Goal: Task Accomplishment & Management: Use online tool/utility

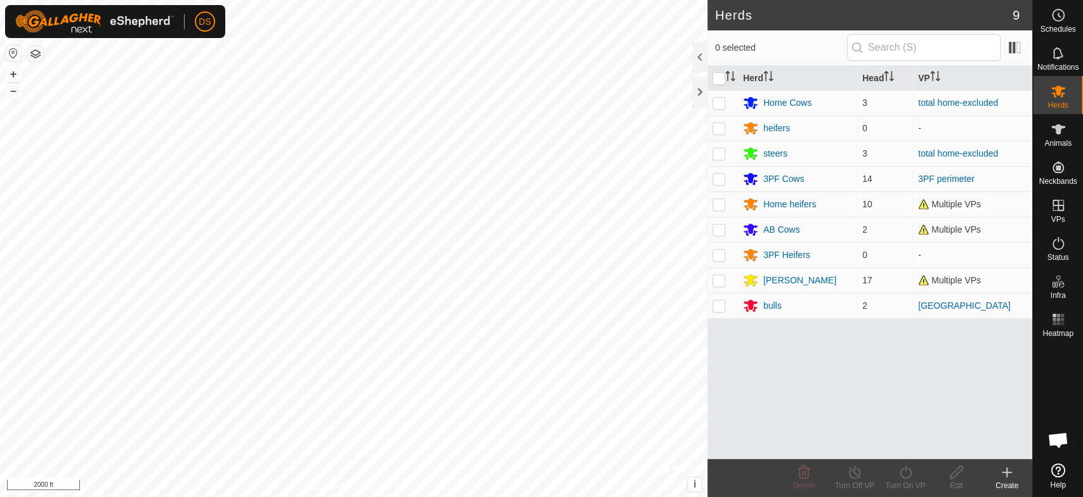
scroll to position [2084, 0]
click at [779, 103] on div "Home Cows" at bounding box center [787, 102] width 48 height 13
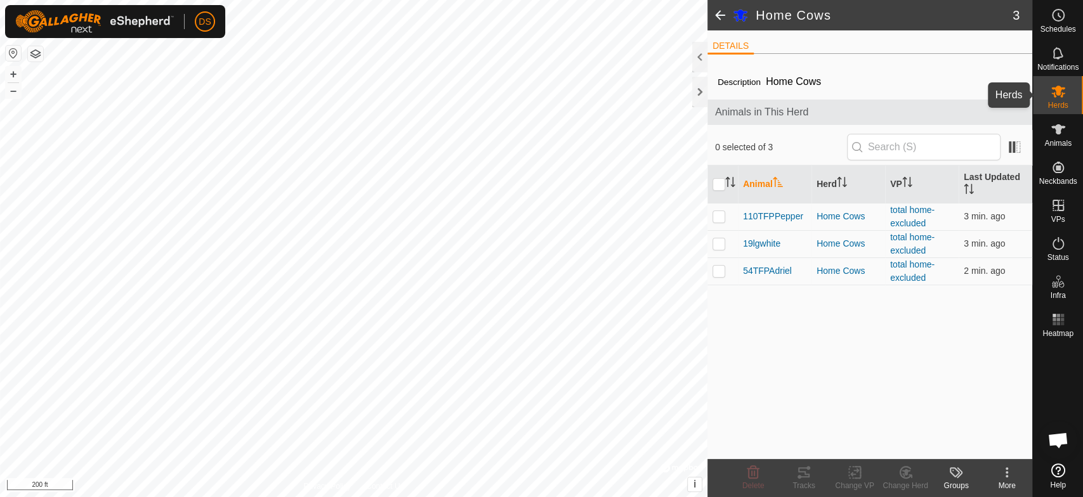
click at [1057, 95] on icon at bounding box center [1058, 92] width 14 height 12
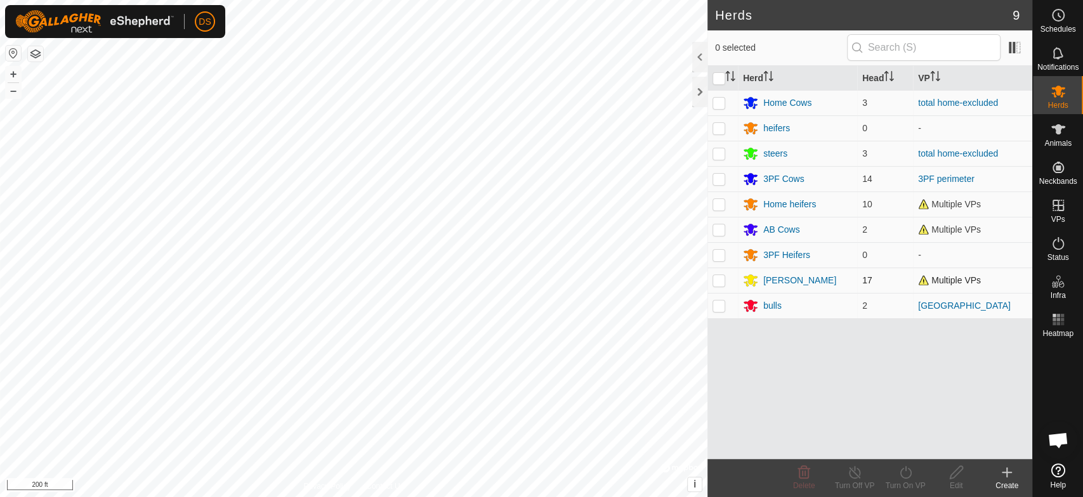
click at [717, 278] on p-checkbox at bounding box center [718, 280] width 13 height 10
checkbox input "true"
click at [769, 278] on div "[PERSON_NAME]" at bounding box center [799, 280] width 73 height 13
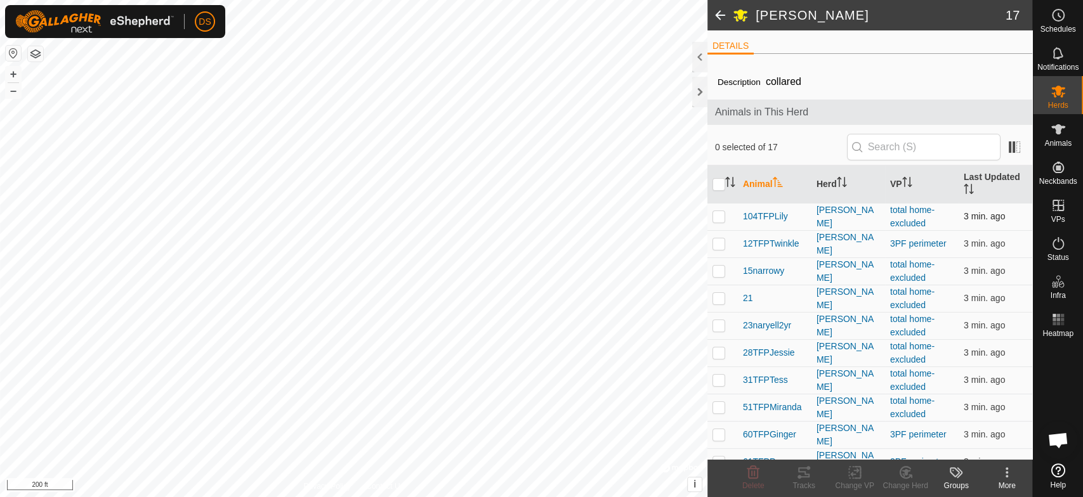
click at [721, 218] on p-checkbox at bounding box center [718, 216] width 13 height 10
checkbox input "true"
click at [717, 269] on p-checkbox at bounding box center [718, 271] width 13 height 10
checkbox input "true"
click at [719, 299] on p-checkbox at bounding box center [718, 298] width 13 height 10
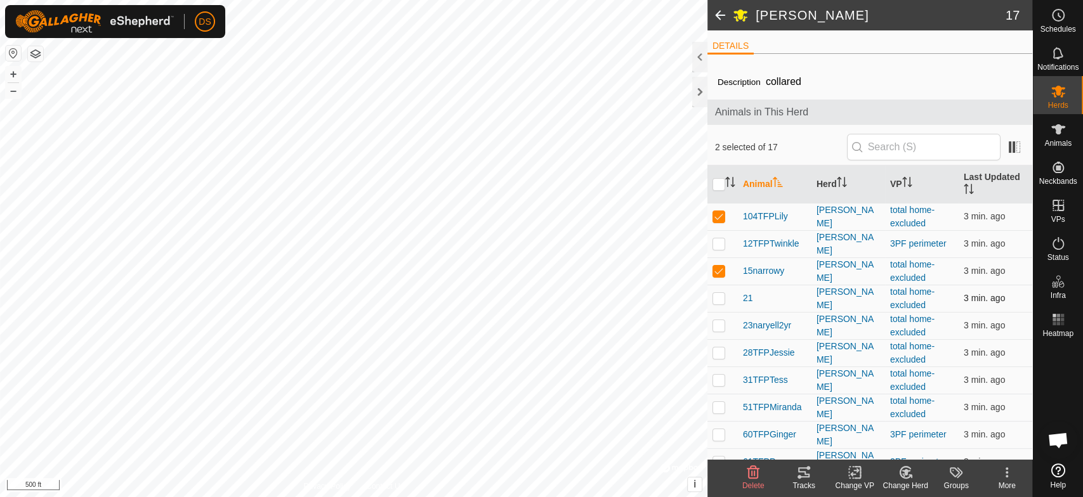
checkbox input "true"
click at [718, 325] on p-checkbox at bounding box center [718, 325] width 13 height 10
checkbox input "true"
click at [719, 352] on p-checkbox at bounding box center [718, 353] width 13 height 10
checkbox input "true"
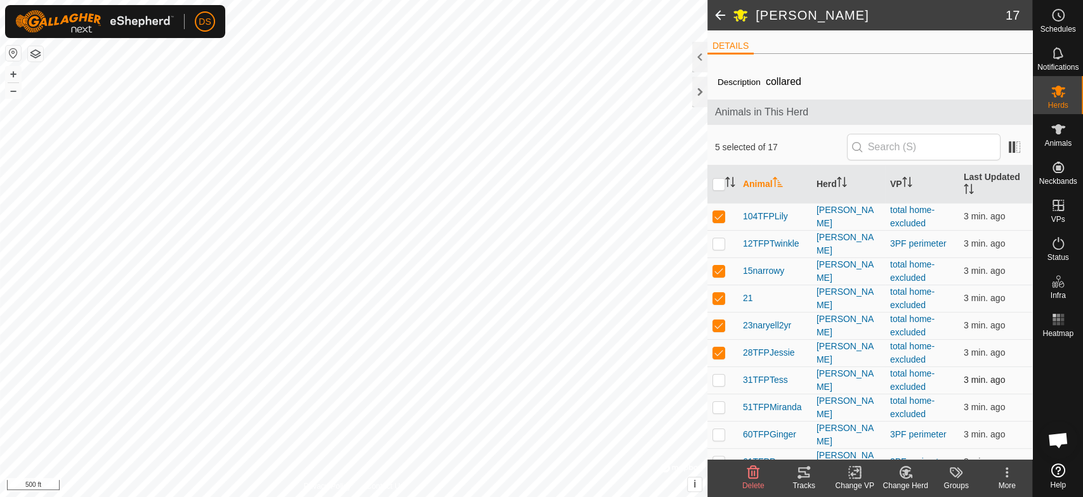
click at [717, 377] on p-checkbox at bounding box center [718, 380] width 13 height 10
checkbox input "true"
click at [721, 403] on p-checkbox at bounding box center [718, 407] width 13 height 10
click at [719, 399] on td at bounding box center [722, 407] width 30 height 27
checkbox input "false"
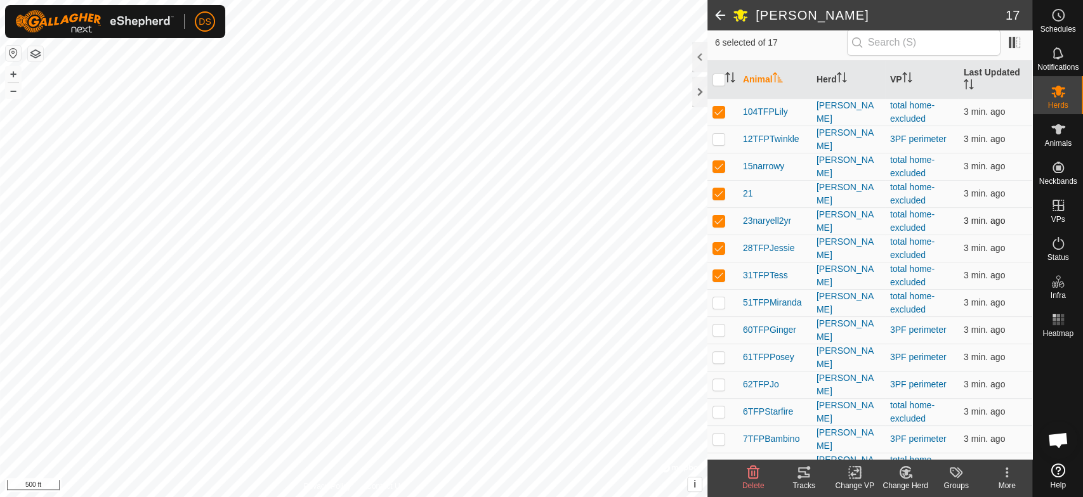
scroll to position [141, 0]
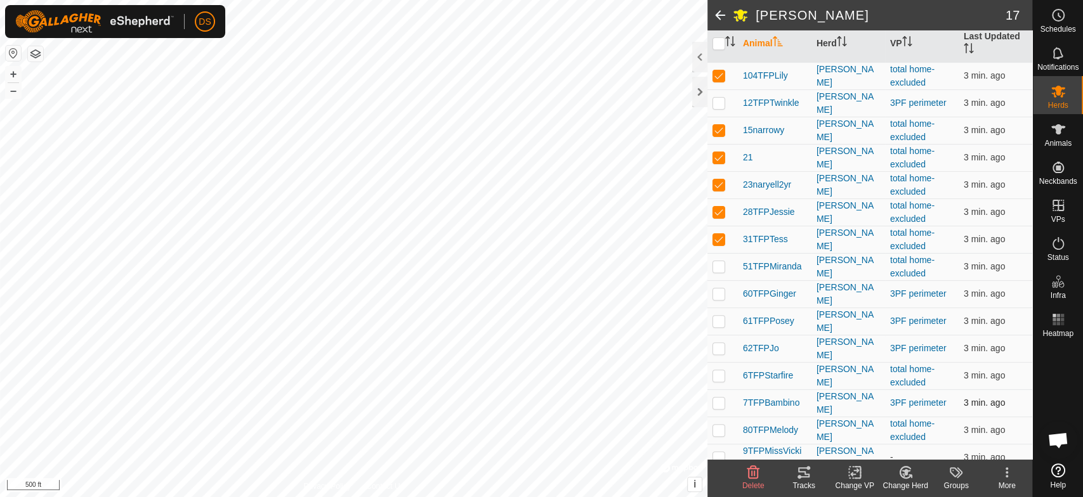
click at [718, 398] on p-checkbox at bounding box center [718, 403] width 13 height 10
checkbox input "false"
click at [716, 425] on p-checkbox at bounding box center [718, 430] width 13 height 10
checkbox input "true"
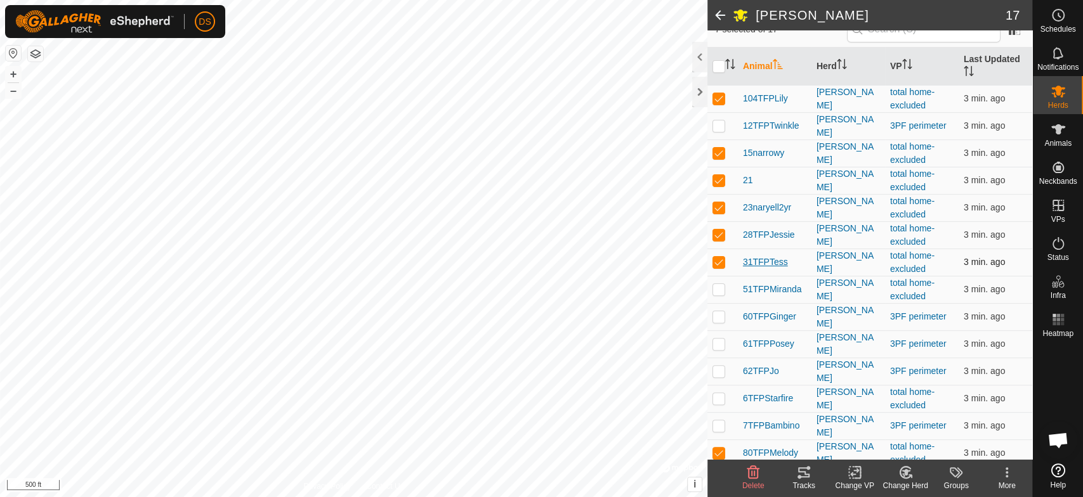
scroll to position [193, 0]
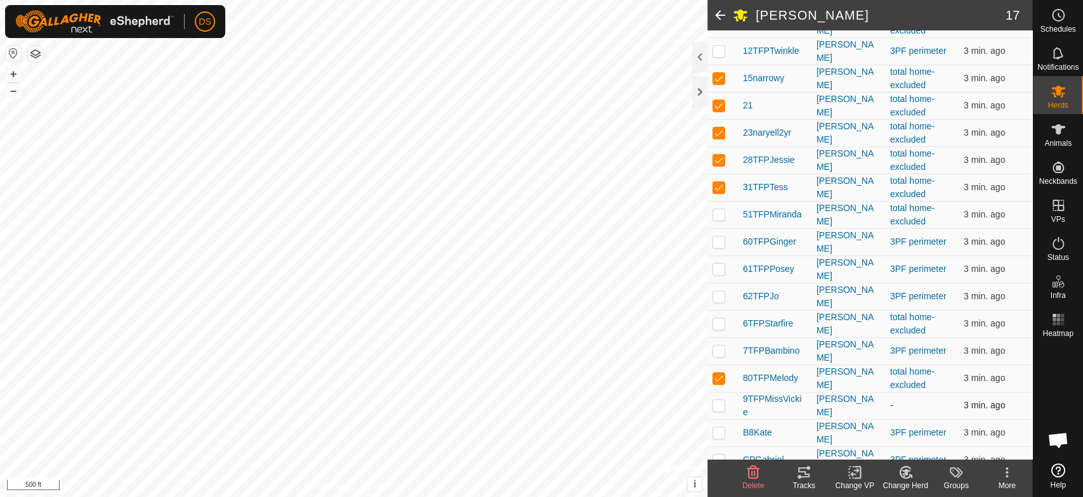
click at [717, 400] on p-checkbox at bounding box center [718, 405] width 13 height 10
checkbox input "true"
click at [802, 474] on icon at bounding box center [803, 472] width 15 height 15
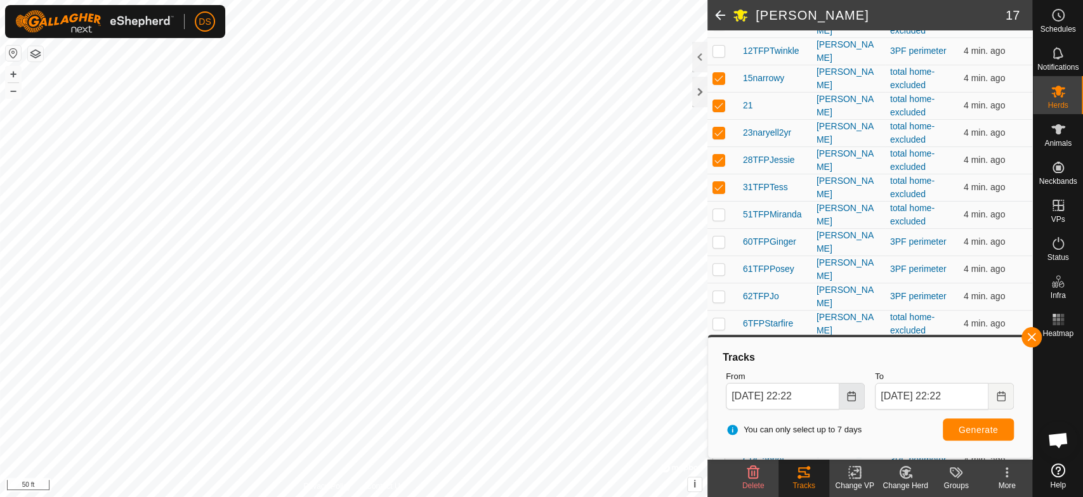
click at [847, 399] on icon "Choose Date" at bounding box center [851, 396] width 8 height 10
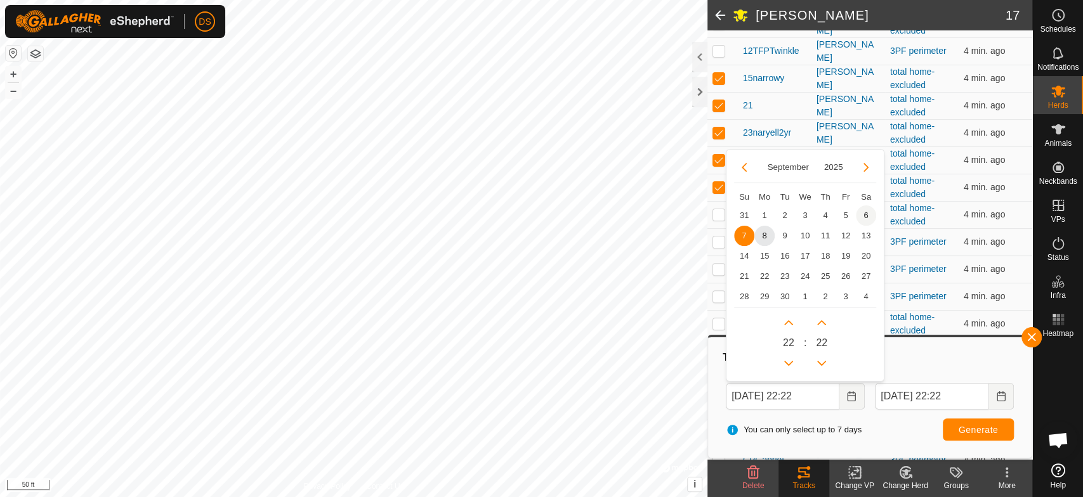
click at [871, 214] on span "6" at bounding box center [866, 216] width 20 height 20
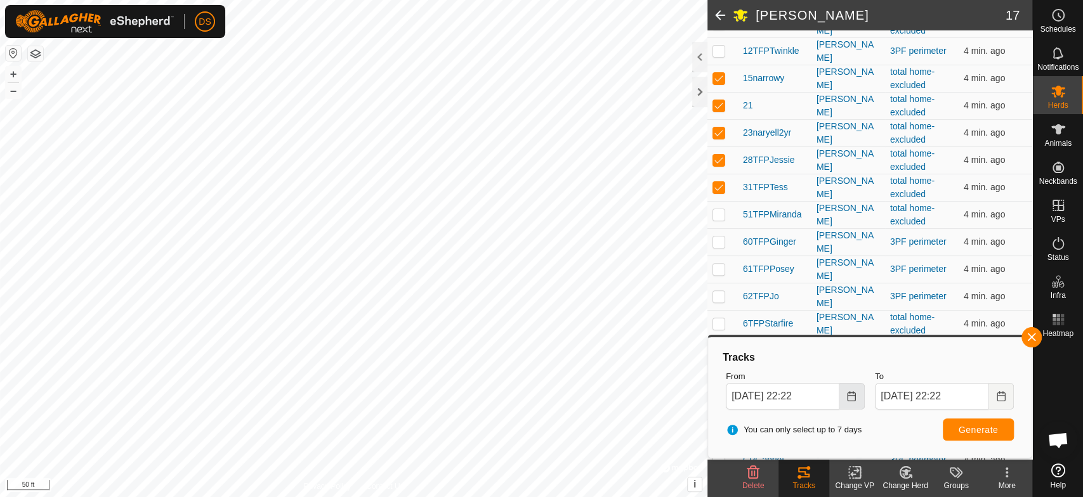
click at [847, 397] on icon "Choose Date" at bounding box center [851, 396] width 10 height 10
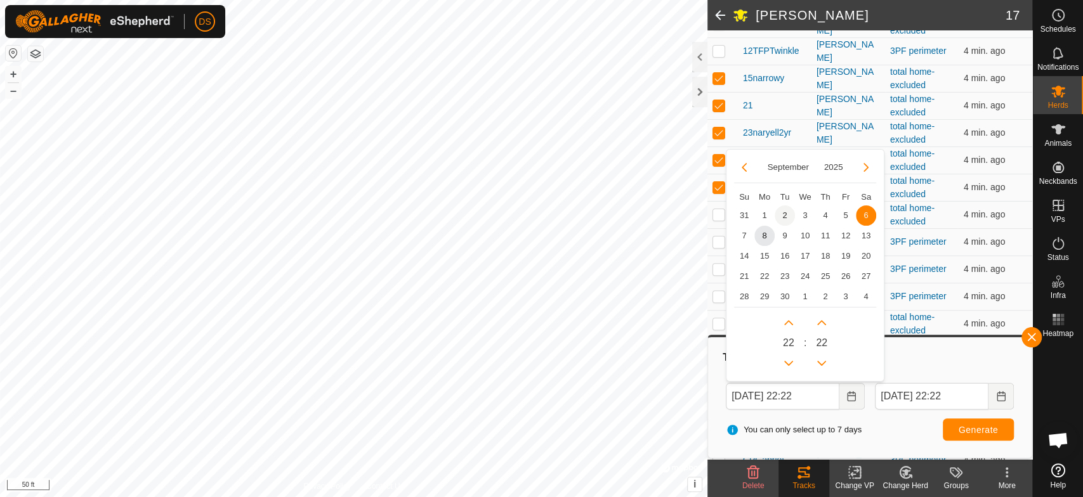
click at [781, 212] on span "2" at bounding box center [785, 216] width 20 height 20
type input "[DATE] 22:22"
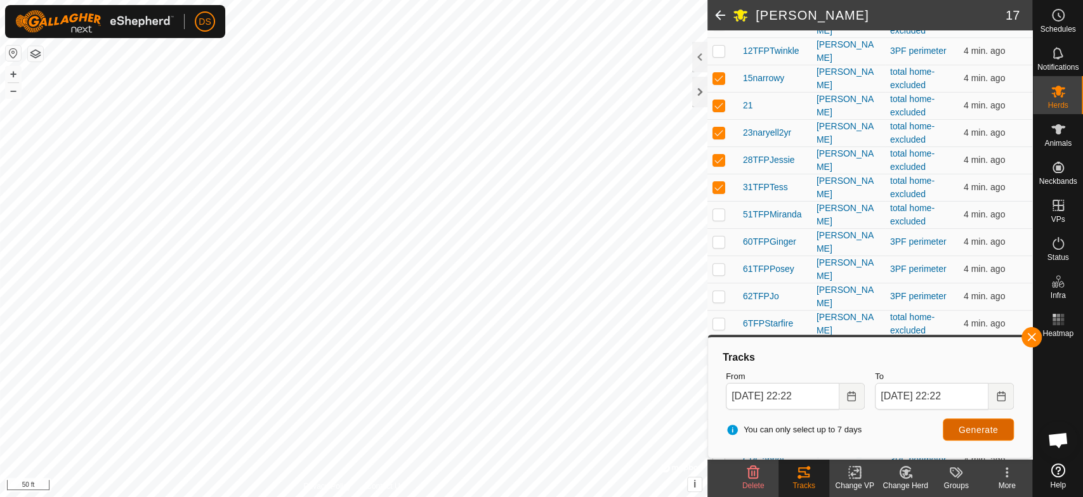
click at [965, 425] on span "Generate" at bounding box center [977, 430] width 39 height 10
click at [1056, 95] on icon at bounding box center [1057, 91] width 15 height 15
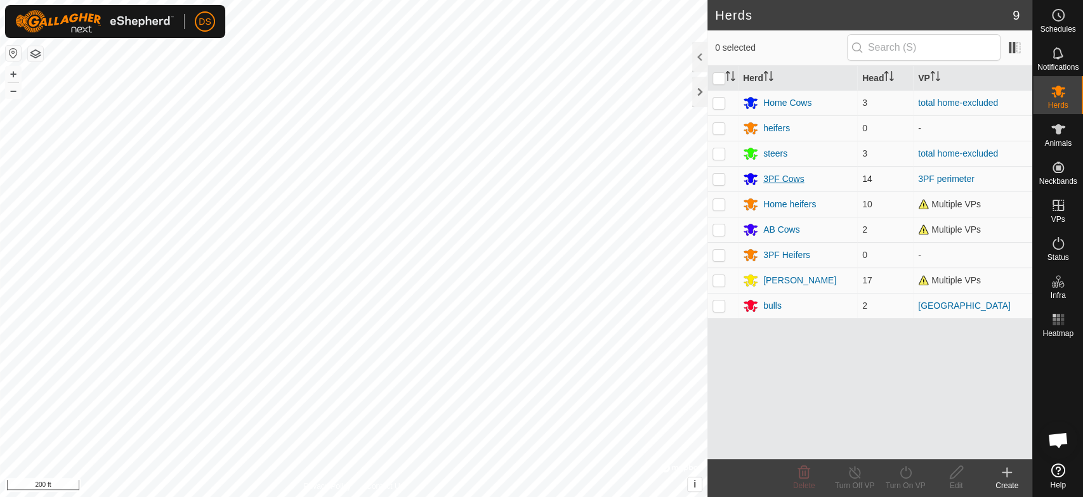
click at [776, 176] on div "3PF Cows" at bounding box center [783, 179] width 41 height 13
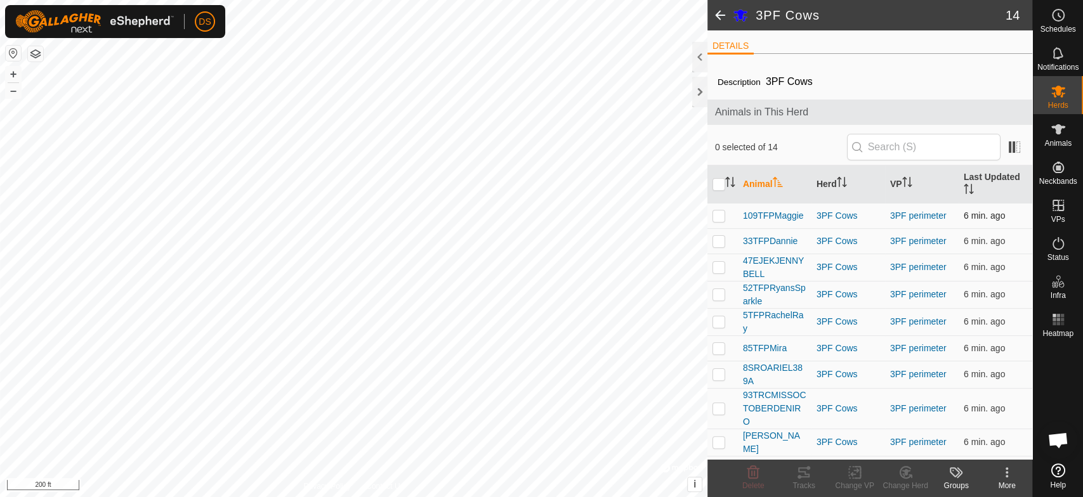
click at [720, 214] on p-checkbox at bounding box center [718, 216] width 13 height 10
checkbox input "true"
click at [721, 248] on td at bounding box center [722, 240] width 30 height 25
checkbox input "true"
click at [714, 268] on p-checkbox at bounding box center [718, 267] width 13 height 10
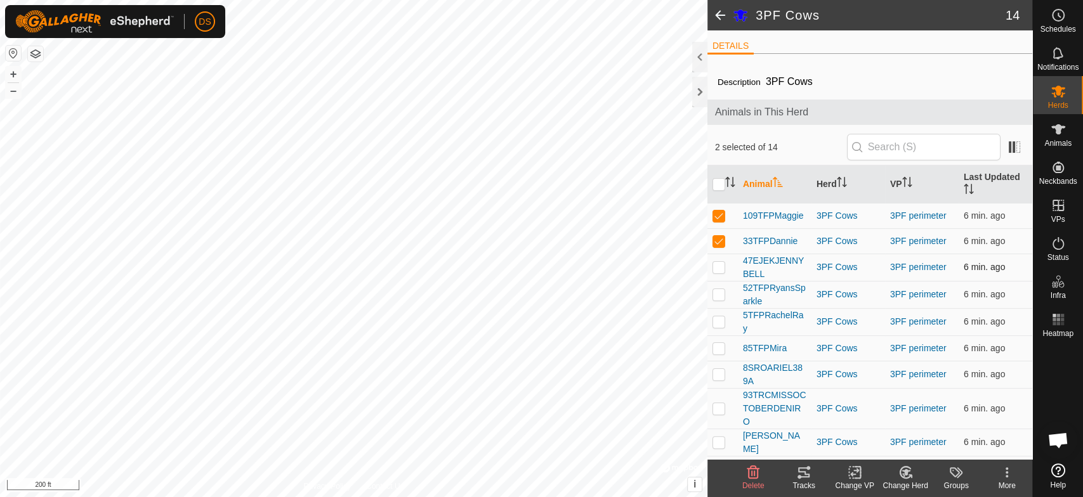
checkbox input "true"
click at [717, 294] on p-checkbox at bounding box center [718, 294] width 13 height 10
checkbox input "true"
click at [716, 348] on p-checkbox at bounding box center [718, 348] width 13 height 10
checkbox input "true"
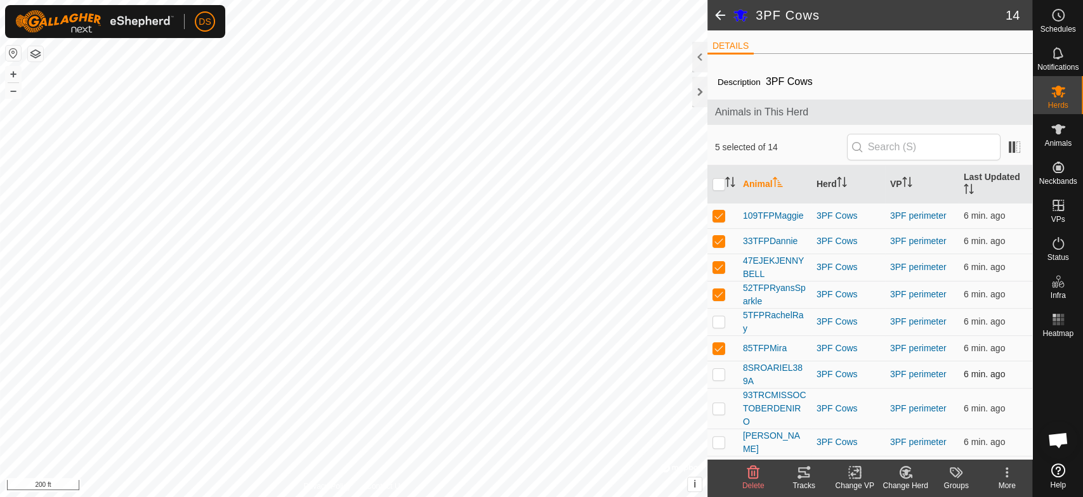
click at [721, 376] on p-checkbox at bounding box center [718, 374] width 13 height 10
checkbox input "true"
click at [718, 405] on p-checkbox at bounding box center [718, 408] width 13 height 10
checkbox input "true"
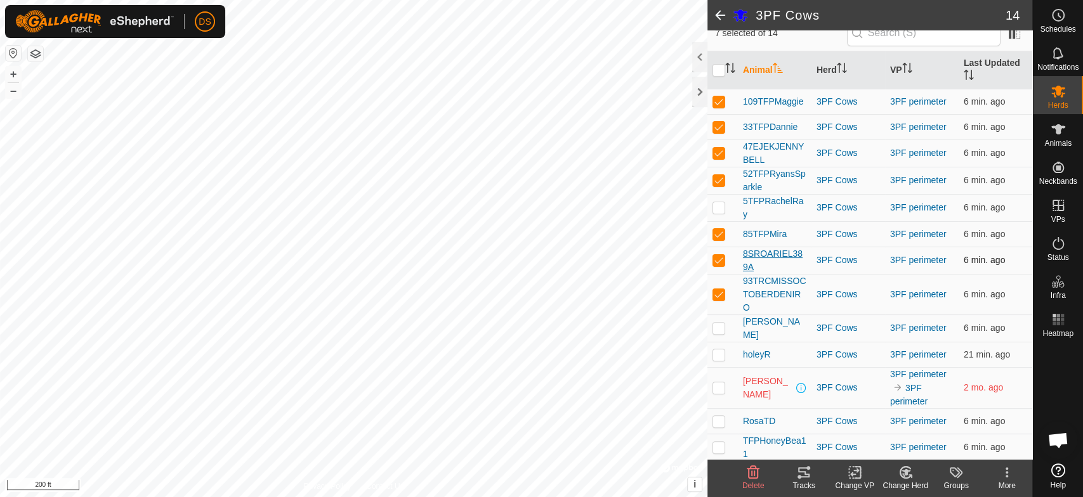
scroll to position [138, 0]
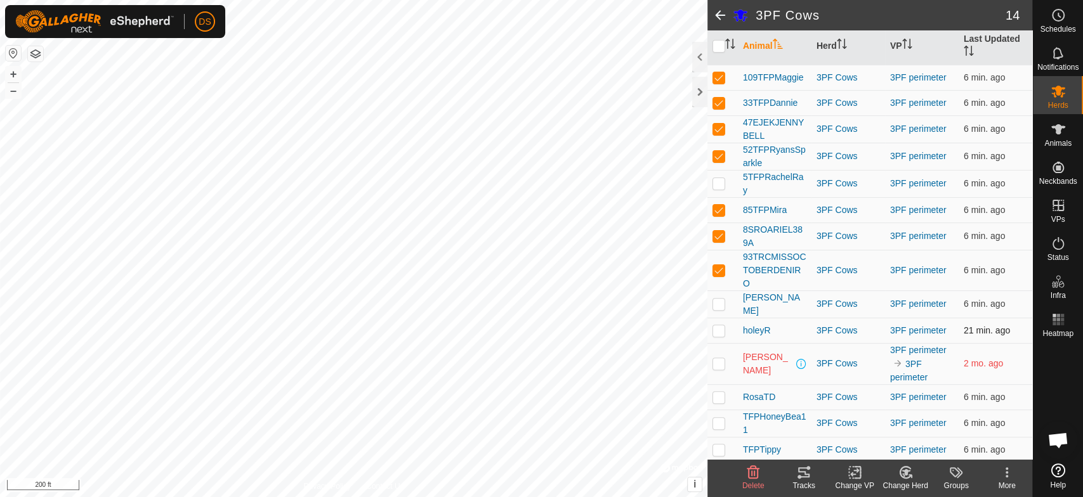
click at [717, 329] on p-checkbox at bounding box center [718, 330] width 13 height 10
checkbox input "true"
click at [716, 423] on p-checkbox at bounding box center [718, 423] width 13 height 10
checkbox input "true"
click at [720, 450] on p-checkbox at bounding box center [718, 450] width 13 height 10
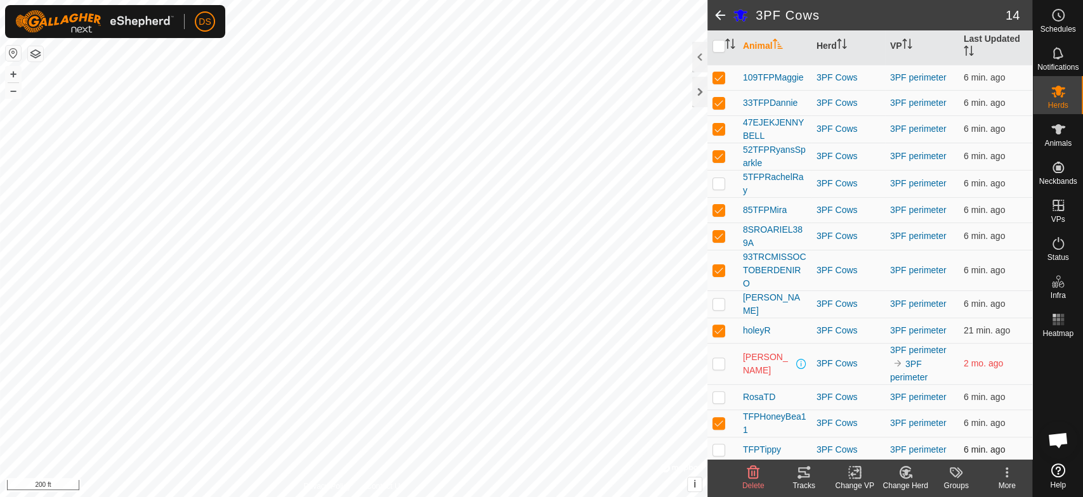
checkbox input "true"
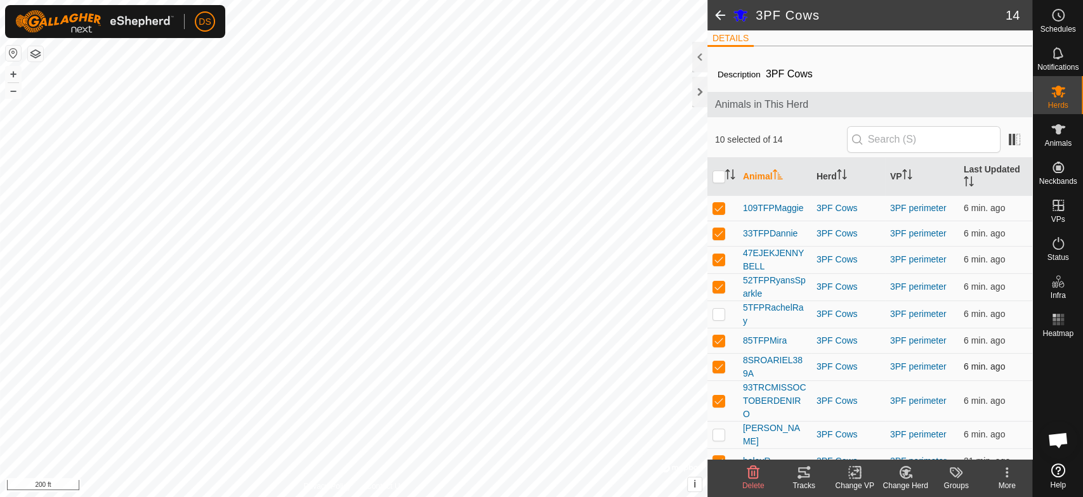
scroll to position [0, 0]
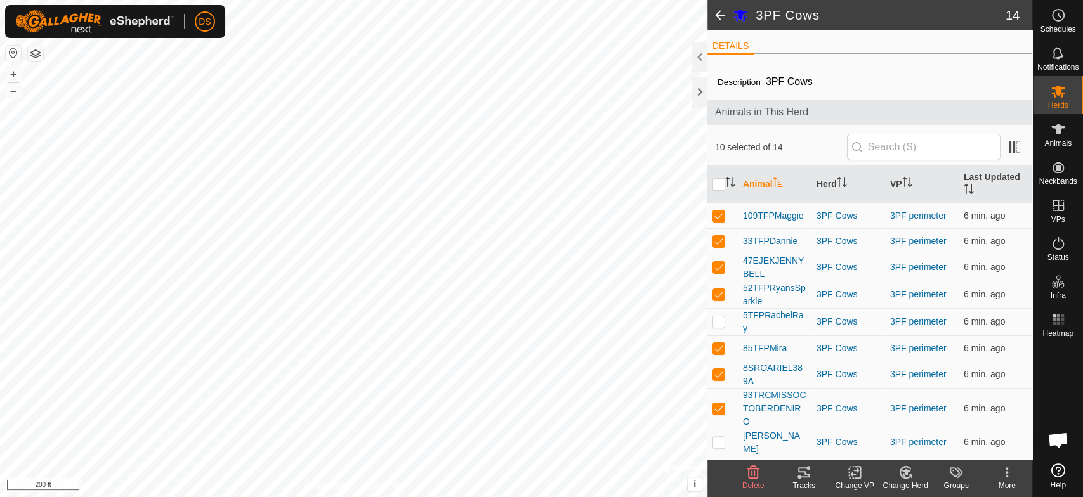
click at [800, 475] on icon at bounding box center [803, 472] width 15 height 15
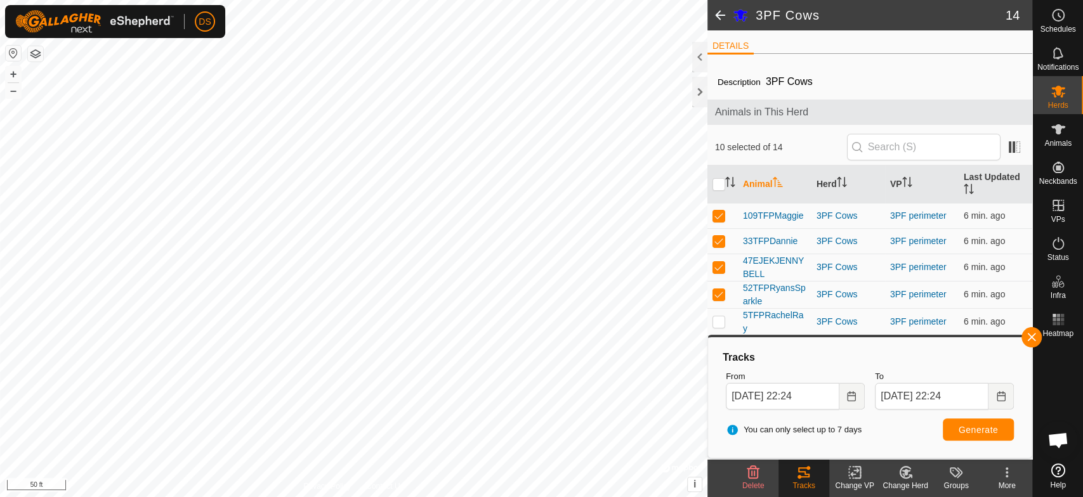
click at [620, 497] on html "DS Schedules Notifications Herds Animals Neckbands VPs Status Infra Heatmap Hel…" at bounding box center [541, 248] width 1083 height 497
click at [851, 396] on icon "Choose Date" at bounding box center [851, 396] width 10 height 10
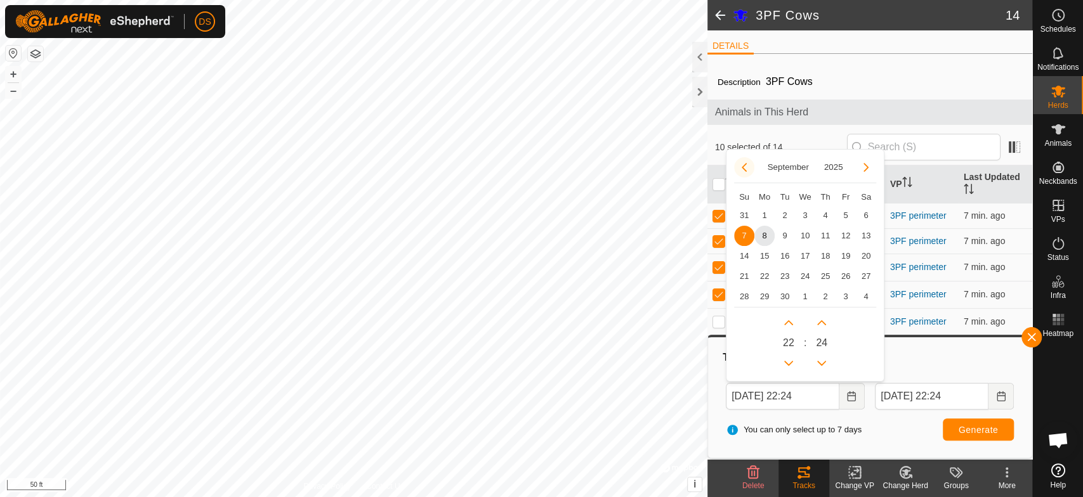
click at [741, 164] on button "Previous Month" at bounding box center [744, 167] width 20 height 20
click at [763, 233] on span "7" at bounding box center [764, 236] width 20 height 20
type input "[DATE] 22:24"
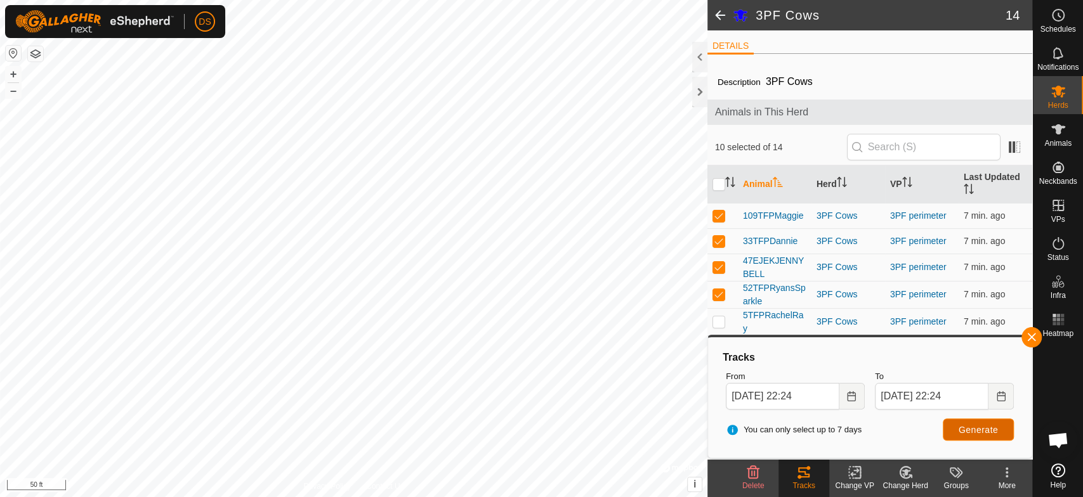
click at [964, 430] on span "Generate" at bounding box center [977, 430] width 39 height 10
click at [852, 396] on icon "Choose Date" at bounding box center [851, 396] width 10 height 10
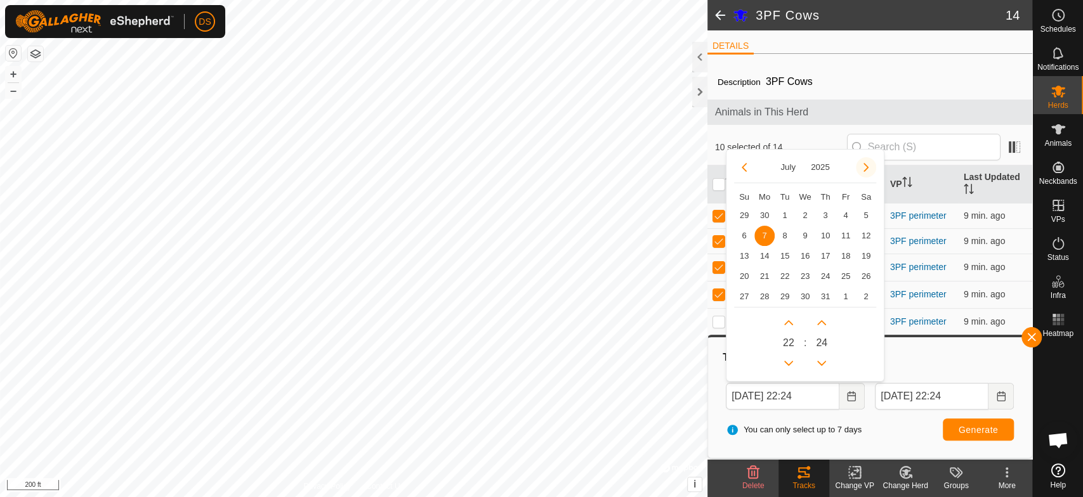
click at [866, 171] on button "Next Month" at bounding box center [866, 167] width 20 height 20
click at [761, 235] on span "8" at bounding box center [764, 236] width 20 height 20
type input "[DATE] 22:24"
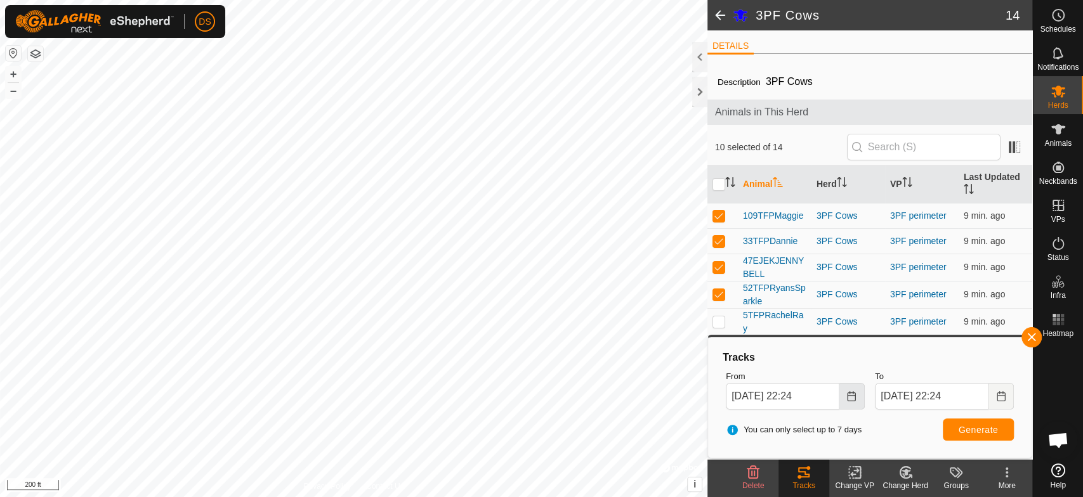
click at [849, 393] on icon "Choose Date" at bounding box center [851, 396] width 10 height 10
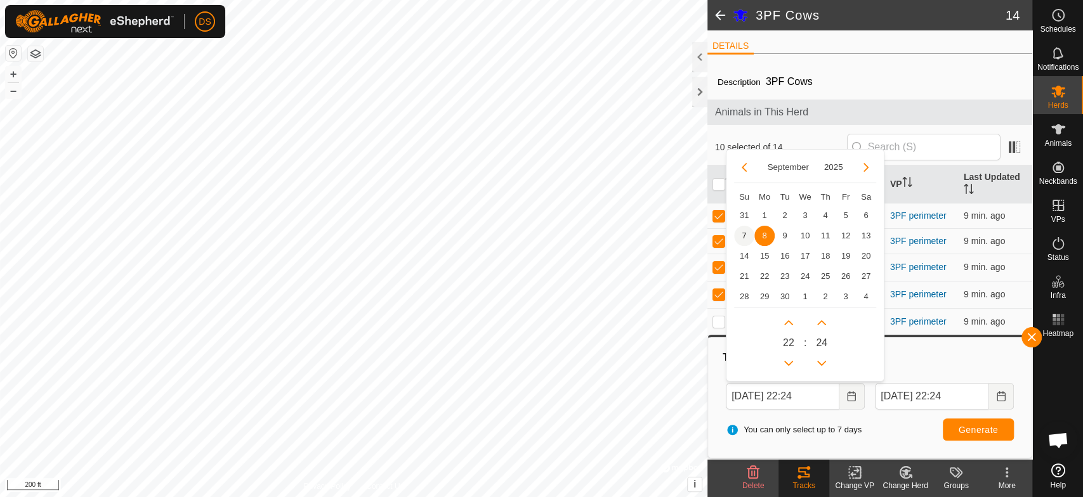
click at [737, 232] on span "7" at bounding box center [744, 236] width 20 height 20
type input "[DATE] 22:24"
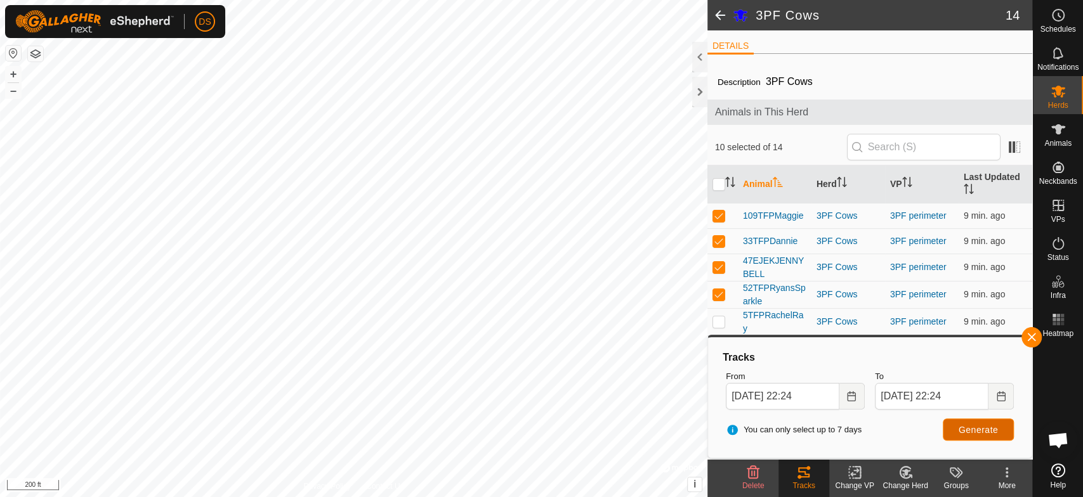
click at [969, 423] on button "Generate" at bounding box center [978, 430] width 71 height 22
click at [1056, 103] on span "Herds" at bounding box center [1057, 105] width 20 height 8
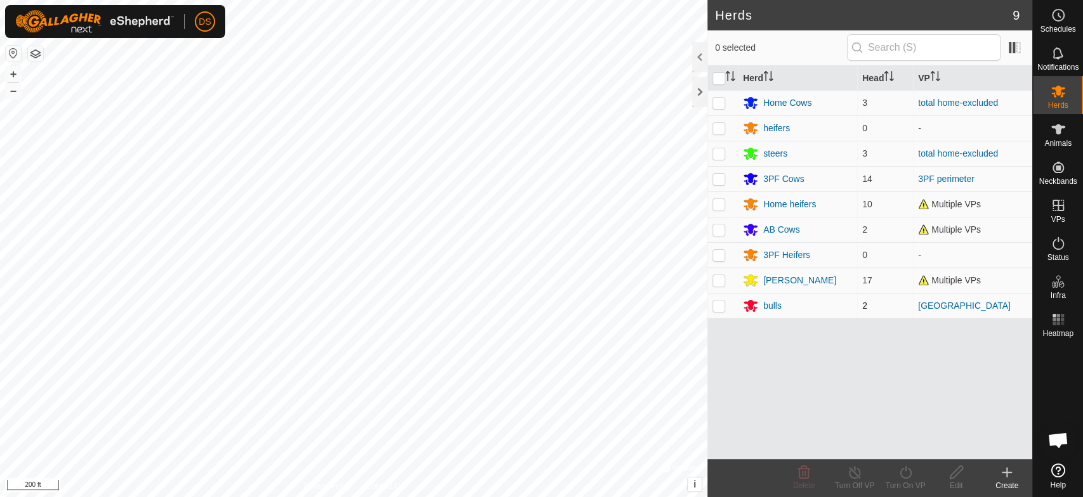
click at [720, 305] on p-checkbox at bounding box center [718, 306] width 13 height 10
checkbox input "true"
click at [754, 301] on icon at bounding box center [750, 307] width 14 height 12
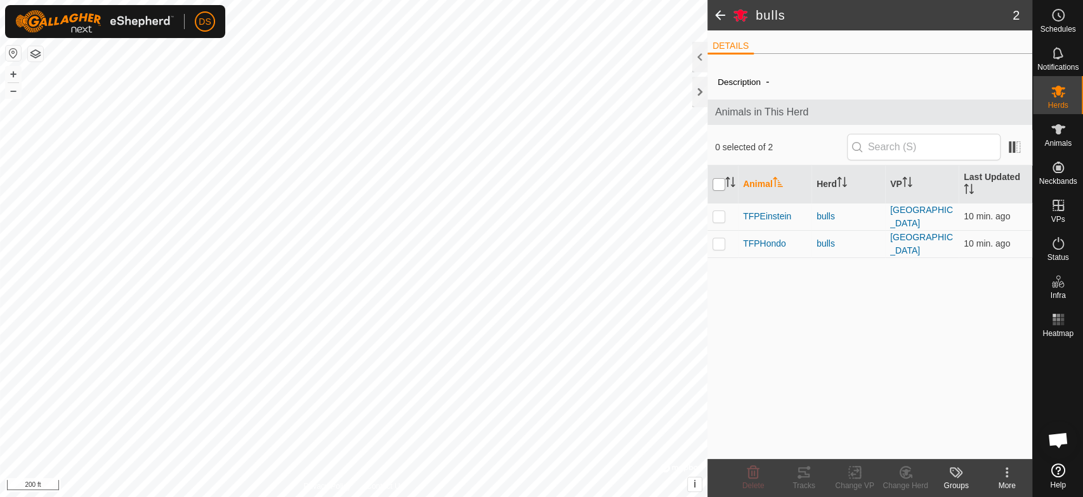
click at [722, 184] on input "checkbox" at bounding box center [718, 184] width 13 height 13
checkbox input "true"
click at [798, 469] on icon at bounding box center [803, 472] width 11 height 10
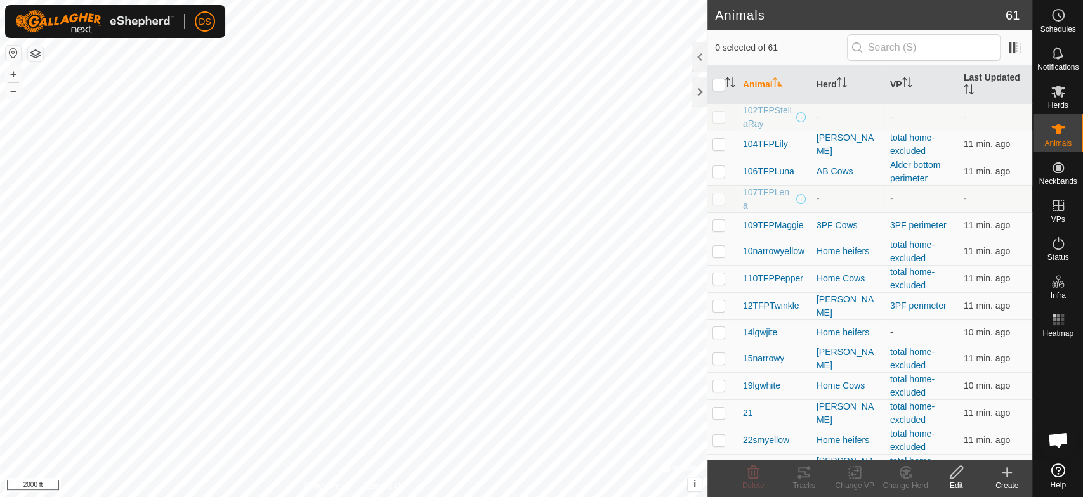
checkbox input "true"
click at [803, 477] on icon at bounding box center [803, 472] width 11 height 10
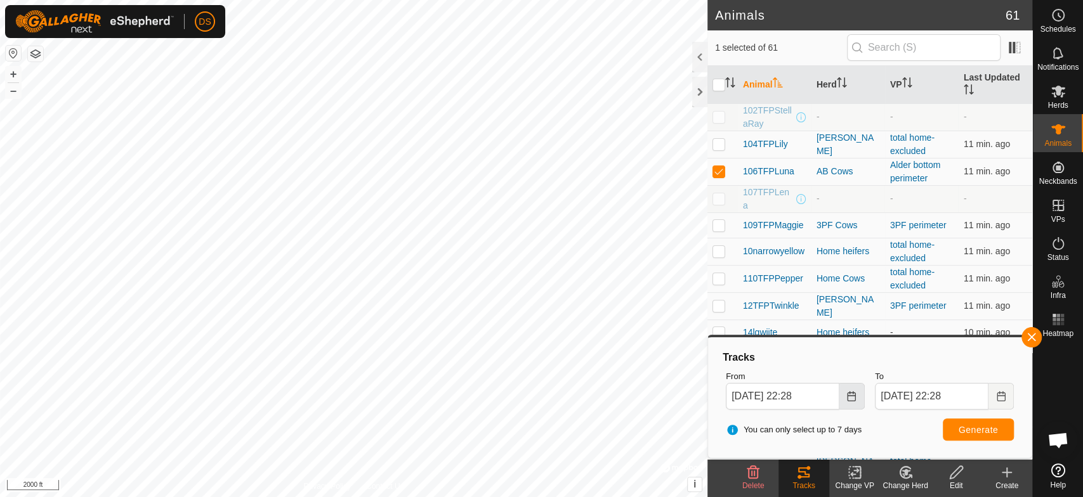
click at [853, 400] on icon "Choose Date" at bounding box center [851, 396] width 8 height 10
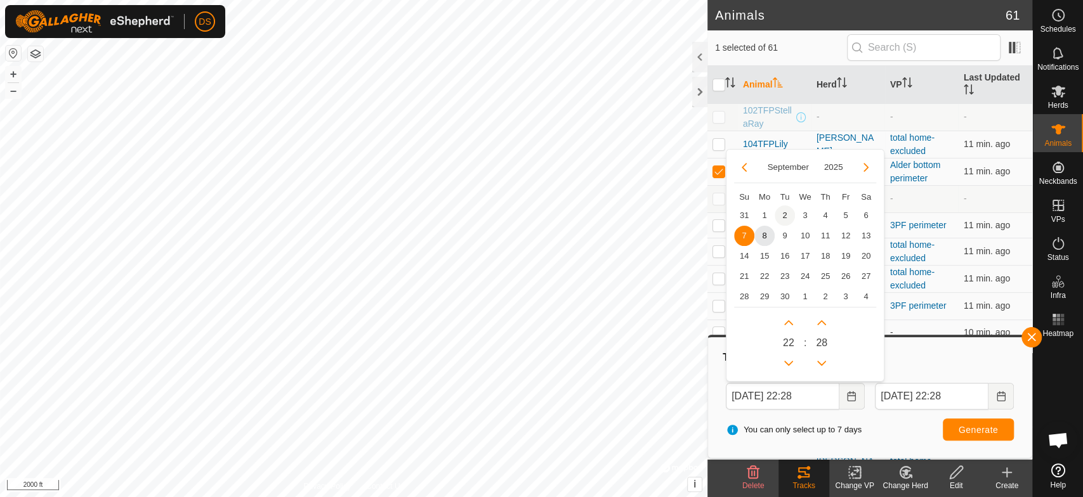
click at [787, 212] on span "2" at bounding box center [785, 216] width 20 height 20
type input "[DATE] 22:28"
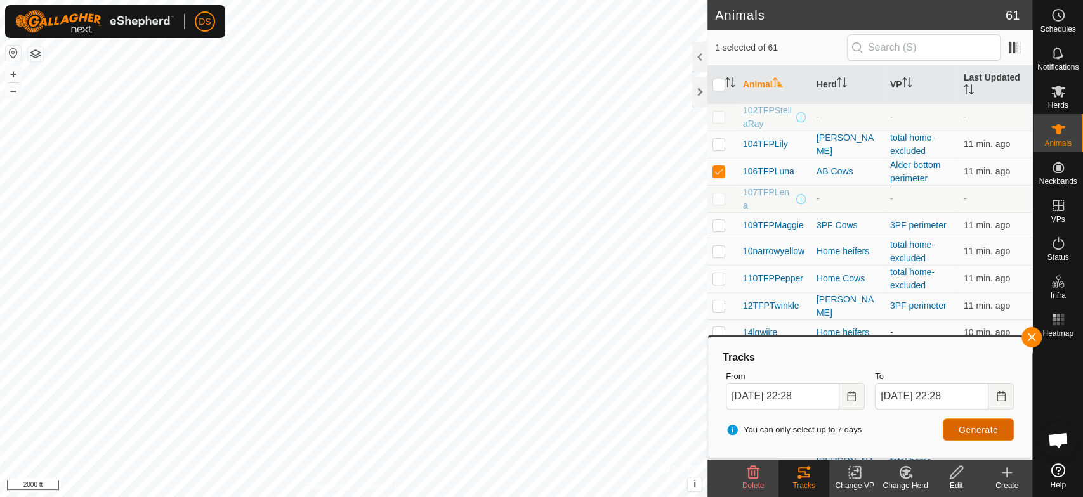
click at [954, 426] on button "Generate" at bounding box center [978, 430] width 71 height 22
click at [594, 497] on html "DS Schedules Notifications Herds Animals Neckbands VPs Status Infra Heatmap Hel…" at bounding box center [541, 248] width 1083 height 497
